Goal: Information Seeking & Learning: Find specific fact

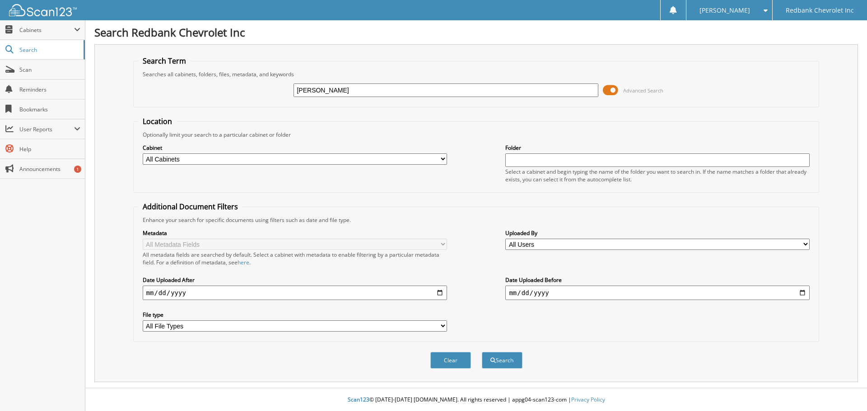
type input "[PERSON_NAME]"
click at [482, 352] on button "Search" at bounding box center [502, 360] width 41 height 17
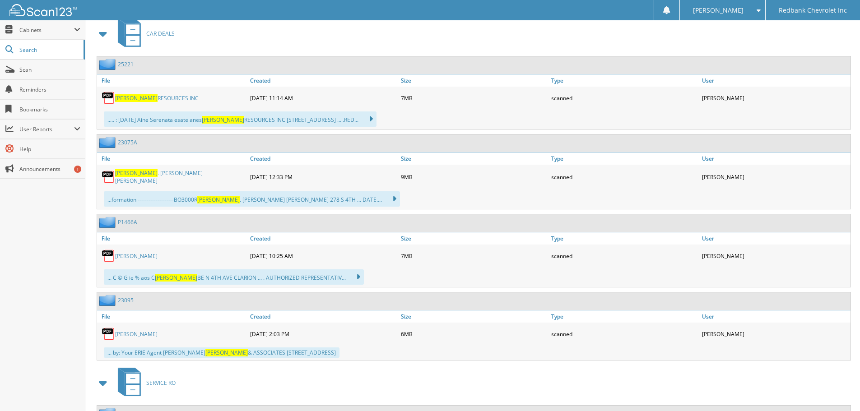
scroll to position [406, 0]
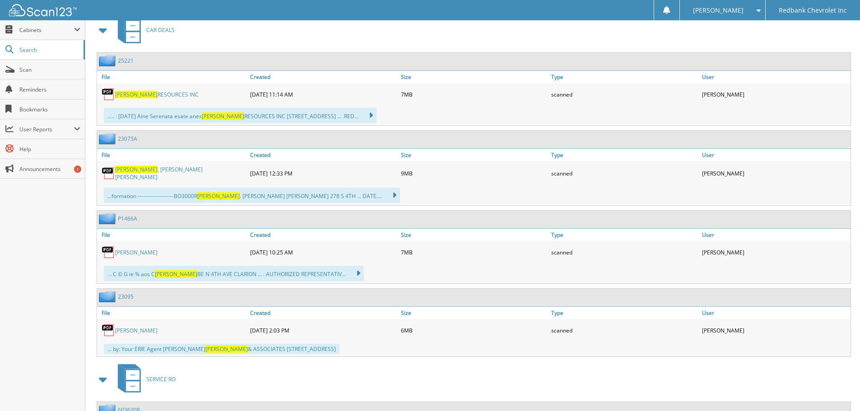
click at [149, 175] on link "[PERSON_NAME] . [PERSON_NAME] [PERSON_NAME]" at bounding box center [180, 173] width 131 height 15
